Goal: Task Accomplishment & Management: Manage account settings

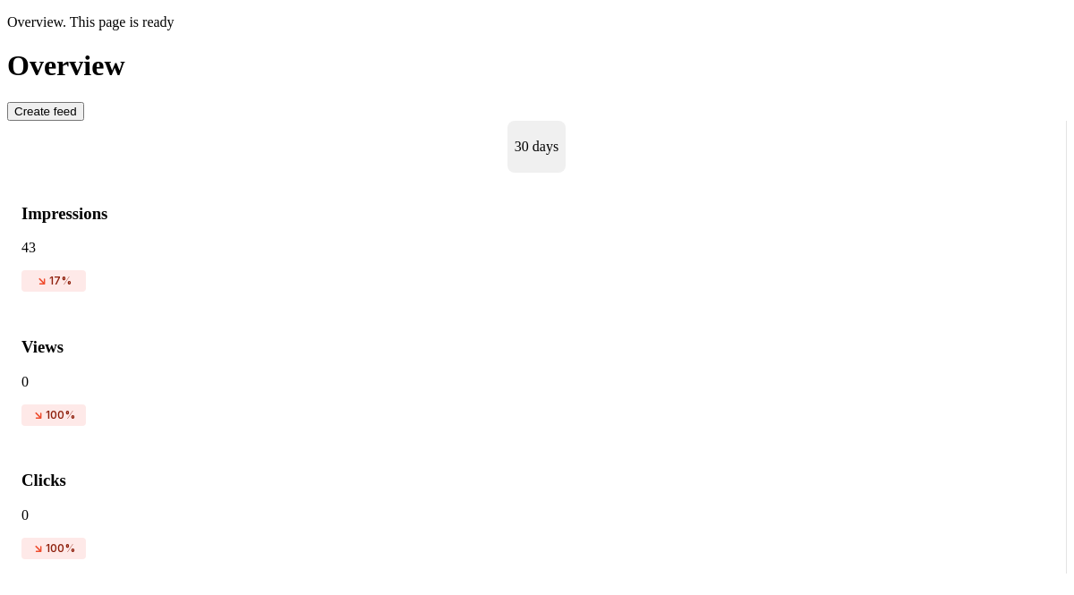
click at [514, 139] on p "30 days" at bounding box center [536, 147] width 44 height 16
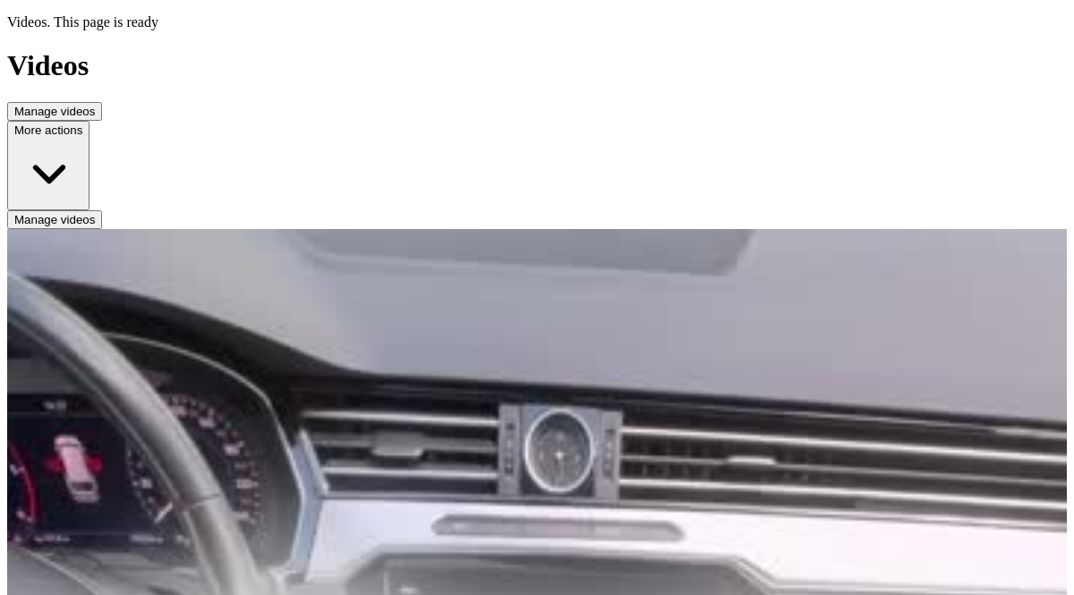
click at [95, 213] on span "Manage videos" at bounding box center [54, 219] width 81 height 13
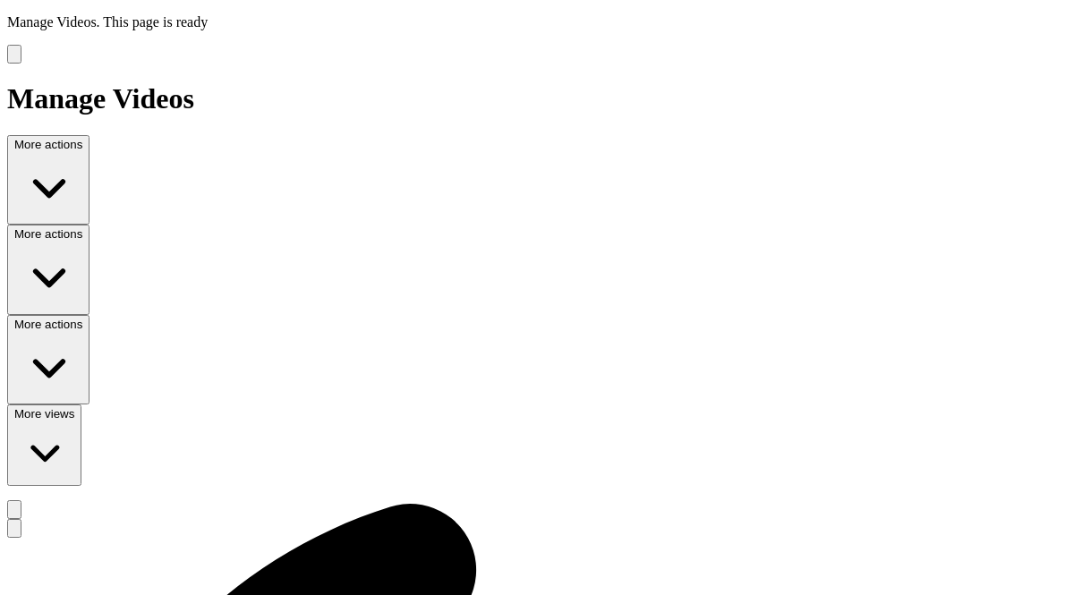
click at [82, 318] on span "More actions" at bounding box center [48, 324] width 68 height 13
click at [684, 55] on div "Manage Videos. This page is ready Manage Videos More actions More actions More …" at bounding box center [536, 209] width 1059 height 390
click at [137, 45] on div at bounding box center [536, 54] width 1059 height 19
click at [14, 58] on icon "Manage Videos" at bounding box center [14, 58] width 0 height 0
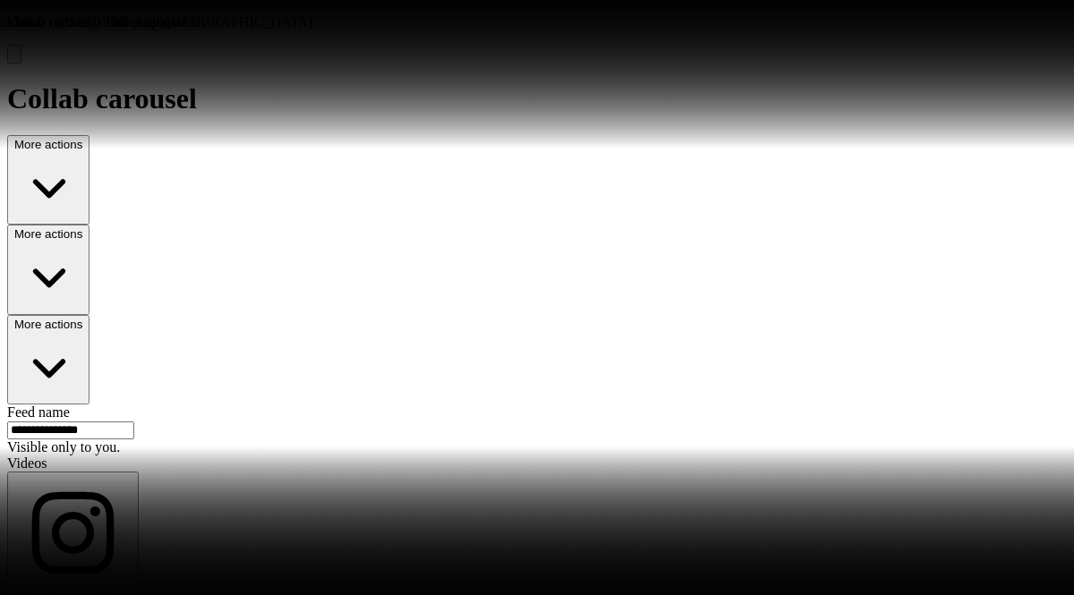
scroll to position [13, 0]
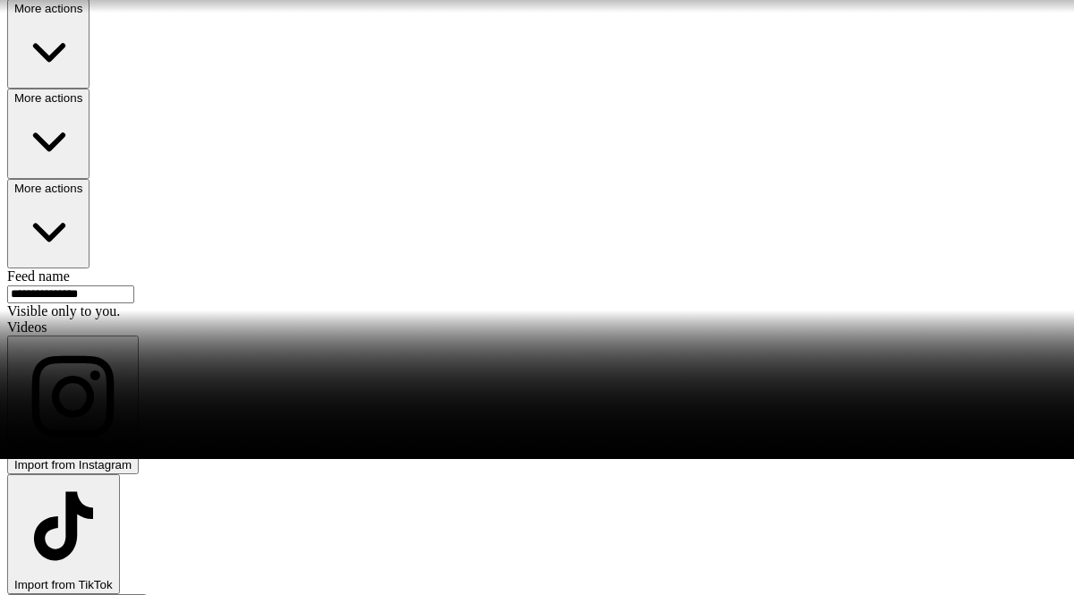
scroll to position [0, 0]
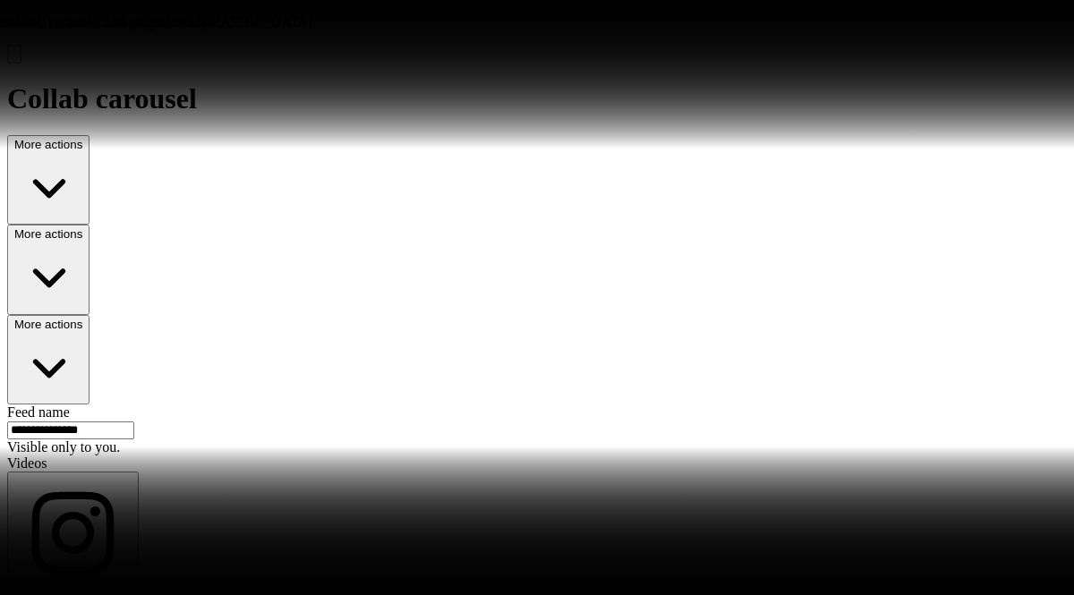
click at [21, 45] on button "Settings" at bounding box center [14, 54] width 14 height 19
